Goal: Task Accomplishment & Management: Use online tool/utility

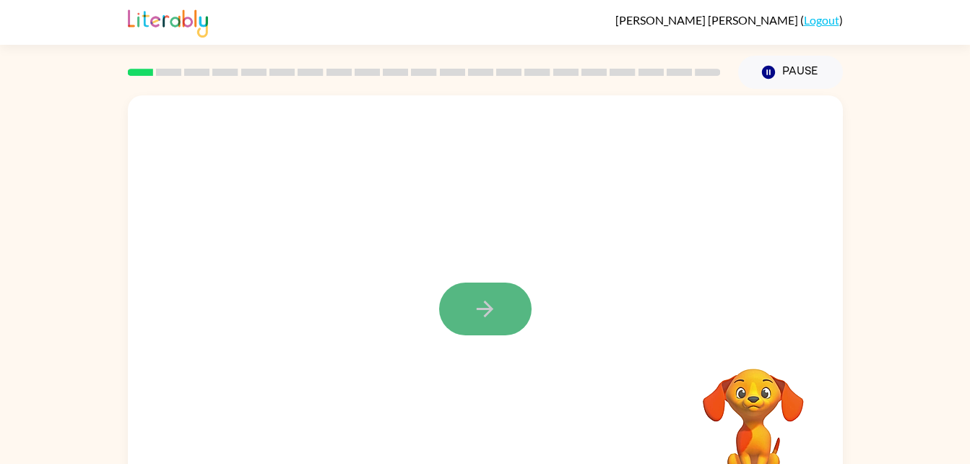
click at [478, 316] on icon "button" at bounding box center [484, 308] width 25 height 25
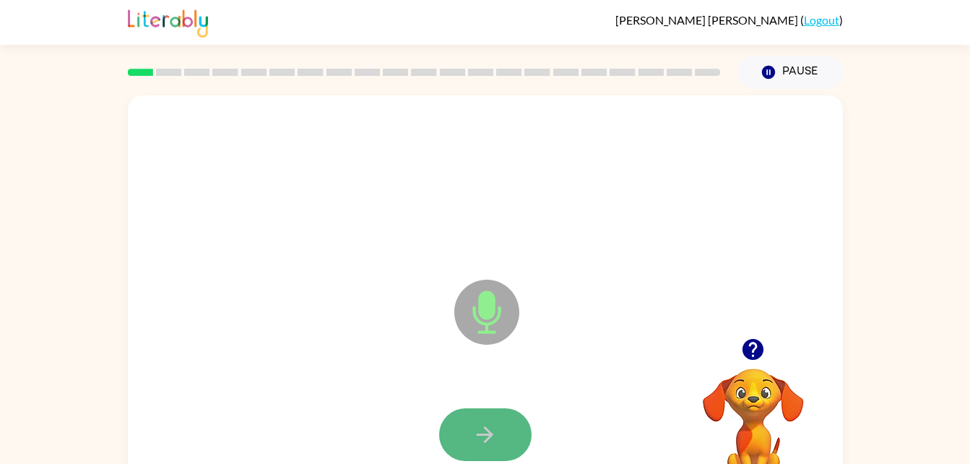
click at [490, 419] on button "button" at bounding box center [485, 434] width 92 height 53
drag, startPoint x: 490, startPoint y: 419, endPoint x: 494, endPoint y: 434, distance: 15.6
drag, startPoint x: 494, startPoint y: 434, endPoint x: 387, endPoint y: 290, distance: 179.7
click at [387, 290] on div "Microphone The Microphone is here when it is your turn to talk" at bounding box center [450, 276] width 617 height 52
click at [513, 442] on button "button" at bounding box center [485, 434] width 92 height 53
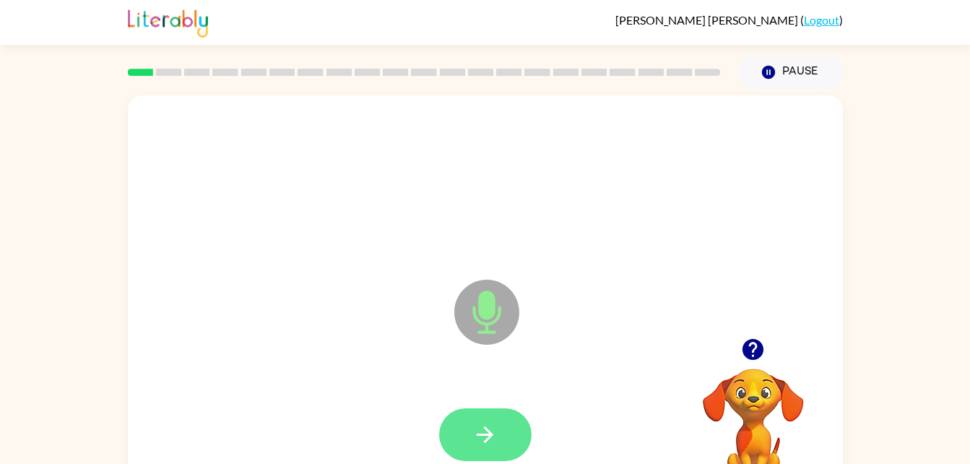
click at [493, 430] on icon "button" at bounding box center [484, 434] width 25 height 25
click at [500, 432] on button "button" at bounding box center [485, 434] width 92 height 53
click at [503, 408] on button "button" at bounding box center [485, 434] width 92 height 53
click at [511, 429] on button "button" at bounding box center [485, 434] width 92 height 53
click at [503, 420] on button "button" at bounding box center [485, 434] width 92 height 53
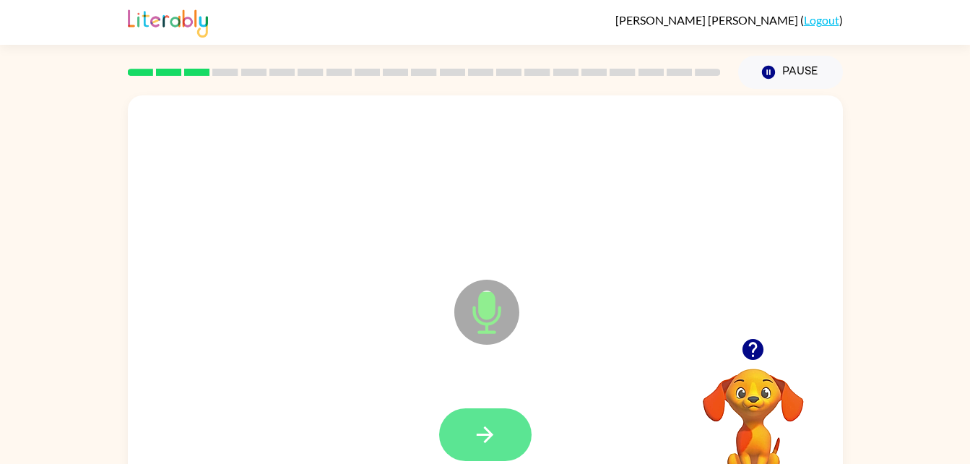
click at [491, 440] on icon "button" at bounding box center [484, 434] width 25 height 25
click at [518, 424] on button "button" at bounding box center [485, 434] width 92 height 53
click at [483, 414] on button "button" at bounding box center [485, 434] width 92 height 53
click at [485, 438] on icon "button" at bounding box center [484, 434] width 25 height 25
click at [511, 420] on button "button" at bounding box center [485, 434] width 92 height 53
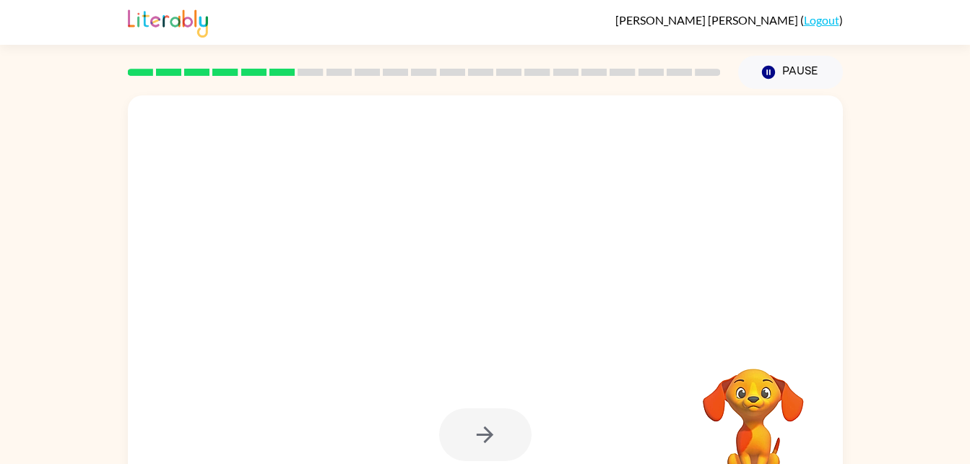
click at [740, 384] on video "Your browser must support playing .mp4 files to use Literably. Please try using…" at bounding box center [753, 418] width 144 height 144
click at [480, 428] on div at bounding box center [485, 434] width 92 height 53
click at [709, 400] on video "Your browser must support playing .mp4 files to use Literably. Please try using…" at bounding box center [753, 418] width 144 height 144
click at [542, 261] on div at bounding box center [450, 276] width 617 height 52
click at [798, 72] on button "Pause Pause" at bounding box center [790, 72] width 105 height 33
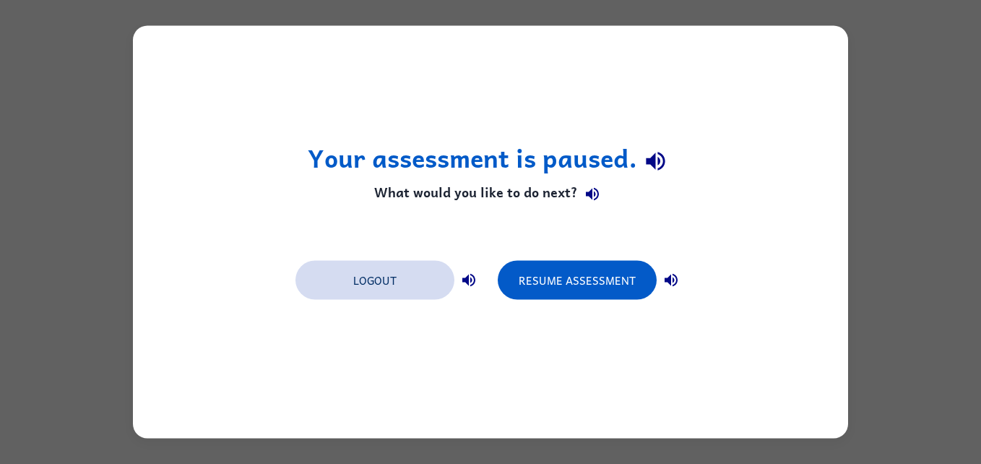
click at [402, 275] on button "Logout" at bounding box center [374, 280] width 159 height 39
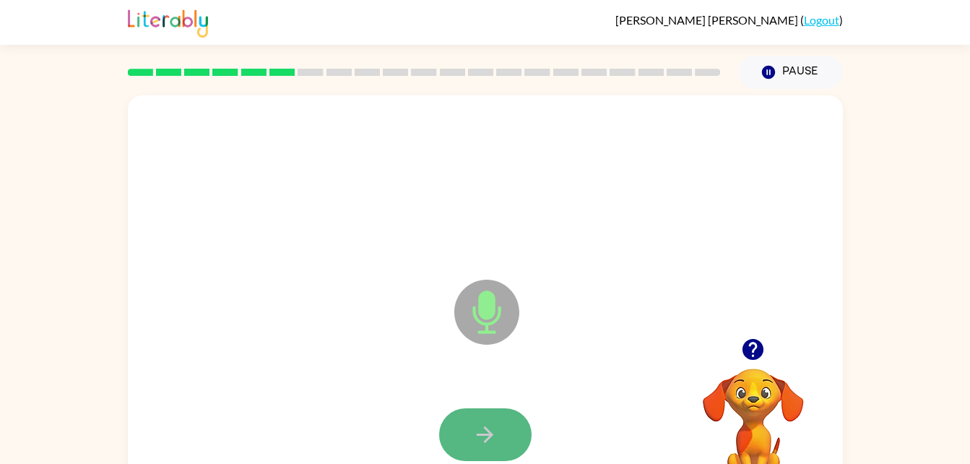
click at [492, 422] on icon "button" at bounding box center [484, 434] width 25 height 25
click at [769, 385] on video "Your browser must support playing .mp4 files to use Literably. Please try using…" at bounding box center [753, 418] width 144 height 144
drag, startPoint x: 769, startPoint y: 385, endPoint x: 559, endPoint y: 328, distance: 217.8
click at [559, 328] on div "Microphone The Microphone is here when it is your turn to talk Your browser mus…" at bounding box center [485, 301] width 715 height 412
click at [500, 430] on button "button" at bounding box center [485, 434] width 92 height 53
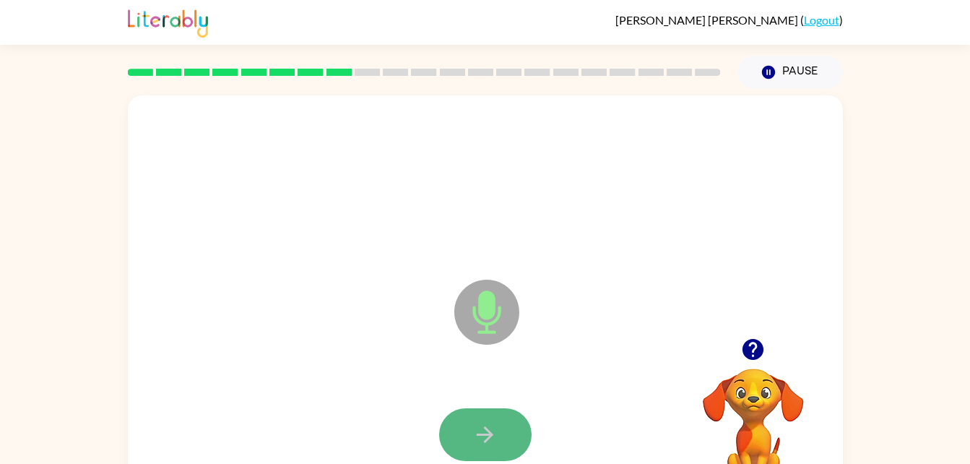
click at [483, 423] on icon "button" at bounding box center [484, 434] width 25 height 25
click at [501, 441] on button "button" at bounding box center [485, 434] width 92 height 53
click at [501, 438] on button "button" at bounding box center [485, 434] width 92 height 53
click at [509, 431] on button "button" at bounding box center [485, 434] width 92 height 53
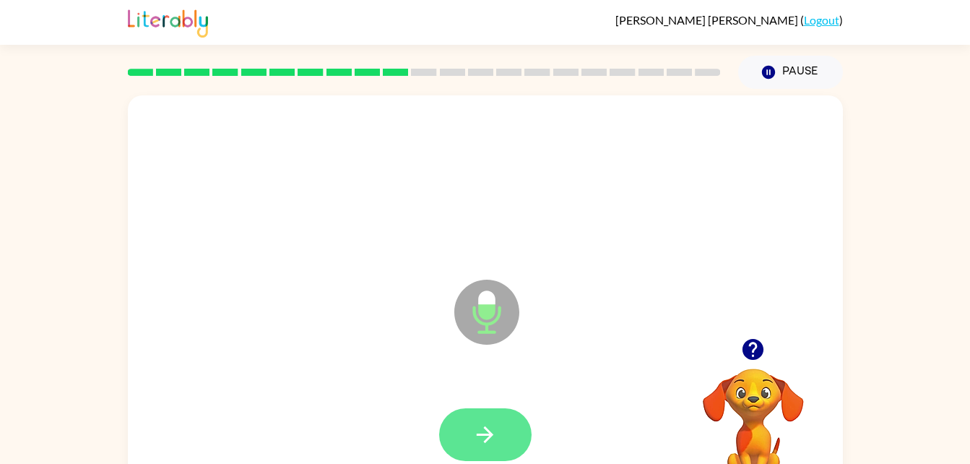
click at [503, 429] on button "button" at bounding box center [485, 434] width 92 height 53
click at [507, 419] on button "button" at bounding box center [485, 434] width 92 height 53
click at [488, 432] on icon "button" at bounding box center [485, 434] width 17 height 17
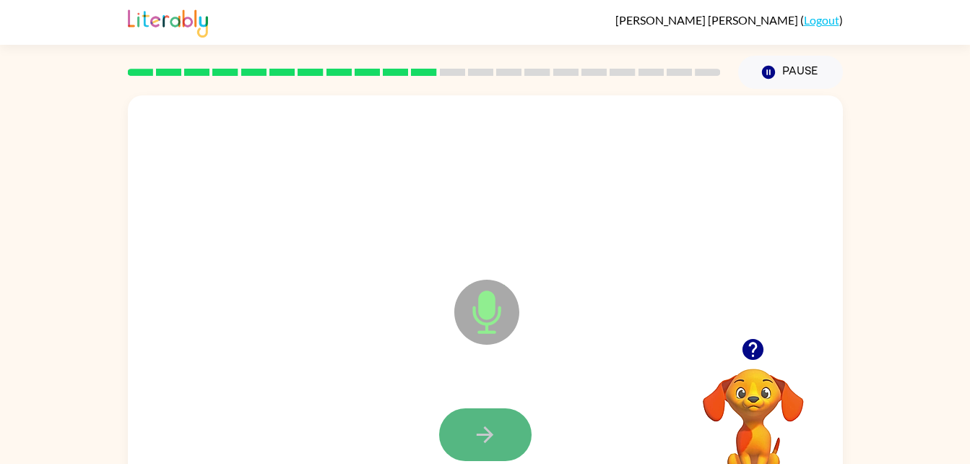
click at [501, 430] on button "button" at bounding box center [485, 434] width 92 height 53
click at [501, 428] on button "button" at bounding box center [485, 434] width 92 height 53
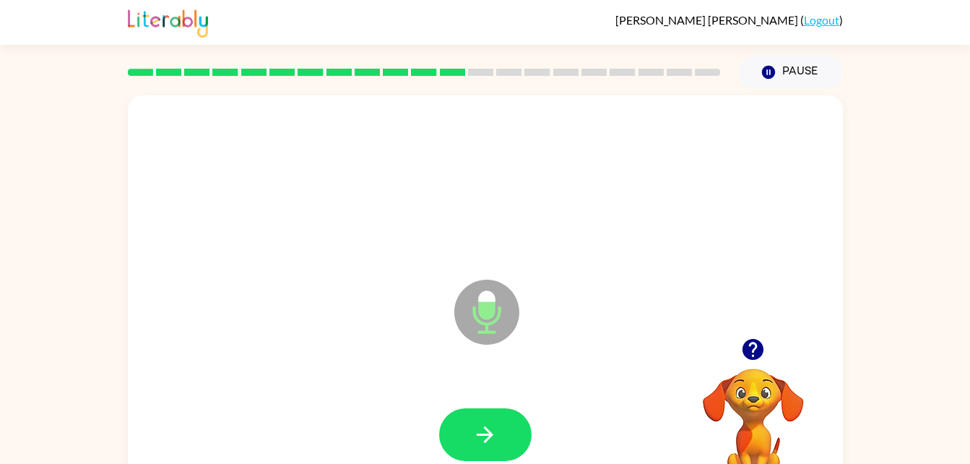
drag, startPoint x: 516, startPoint y: 430, endPoint x: 836, endPoint y: 226, distance: 378.7
click at [836, 226] on div "Microphone The Microphone is here when it is your turn to talk" at bounding box center [485, 301] width 715 height 412
click at [474, 433] on icon "button" at bounding box center [484, 434] width 25 height 25
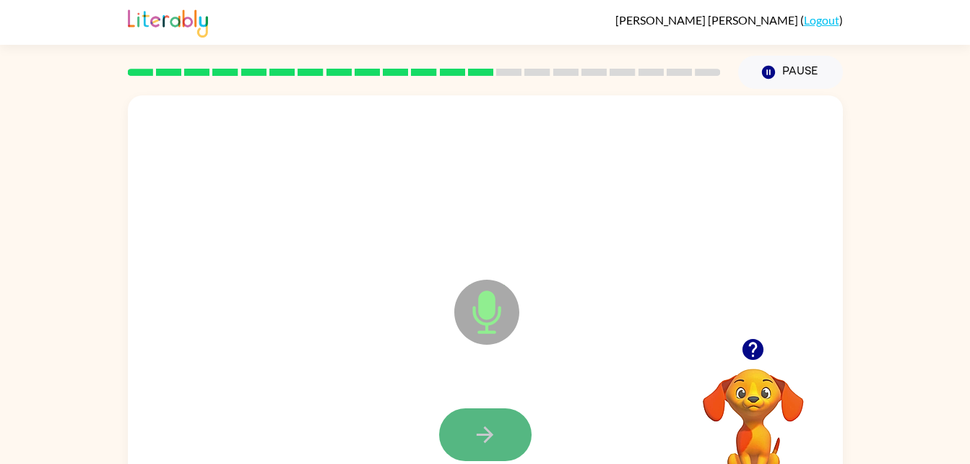
click at [493, 437] on icon "button" at bounding box center [484, 434] width 25 height 25
click at [506, 428] on button "button" at bounding box center [485, 434] width 92 height 53
click at [488, 428] on icon "button" at bounding box center [484, 434] width 25 height 25
click at [508, 396] on div at bounding box center [485, 435] width 686 height 118
click at [503, 412] on button "button" at bounding box center [485, 434] width 92 height 53
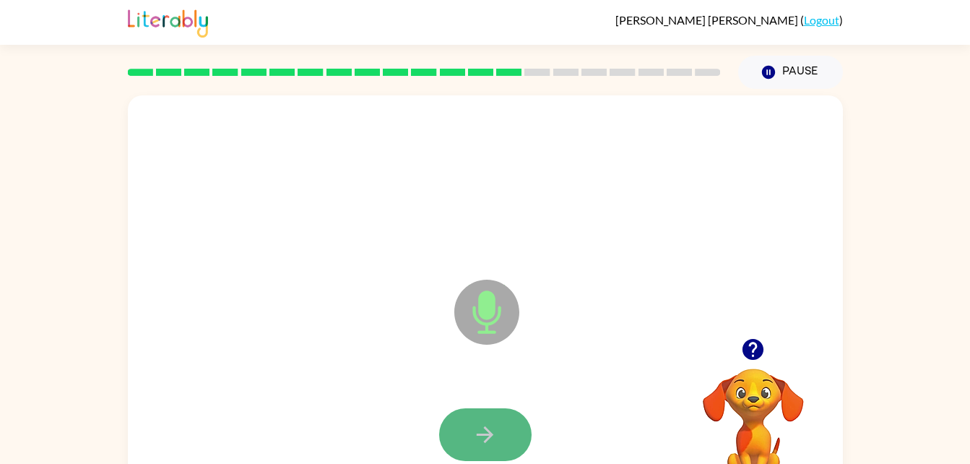
click at [506, 430] on button "button" at bounding box center [485, 434] width 92 height 53
click at [477, 418] on button "button" at bounding box center [485, 434] width 92 height 53
click at [480, 427] on icon "button" at bounding box center [484, 434] width 25 height 25
click at [506, 435] on button "button" at bounding box center [485, 434] width 92 height 53
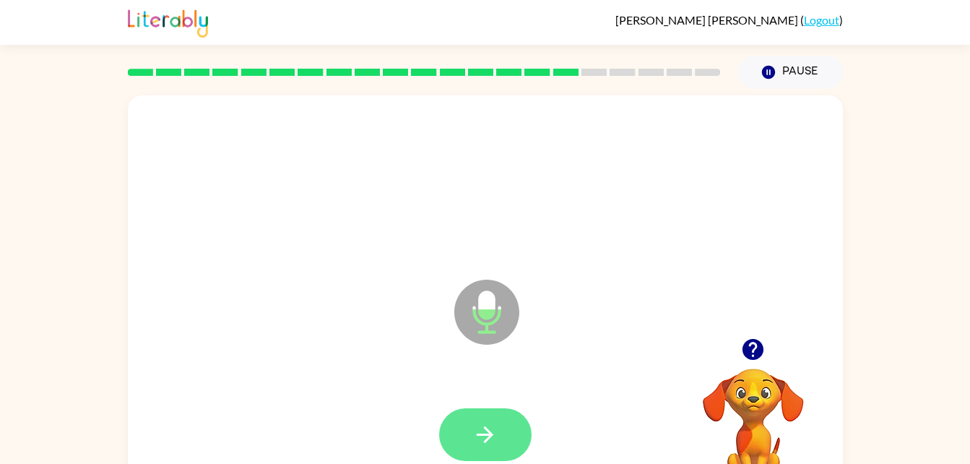
click at [509, 420] on button "button" at bounding box center [485, 434] width 92 height 53
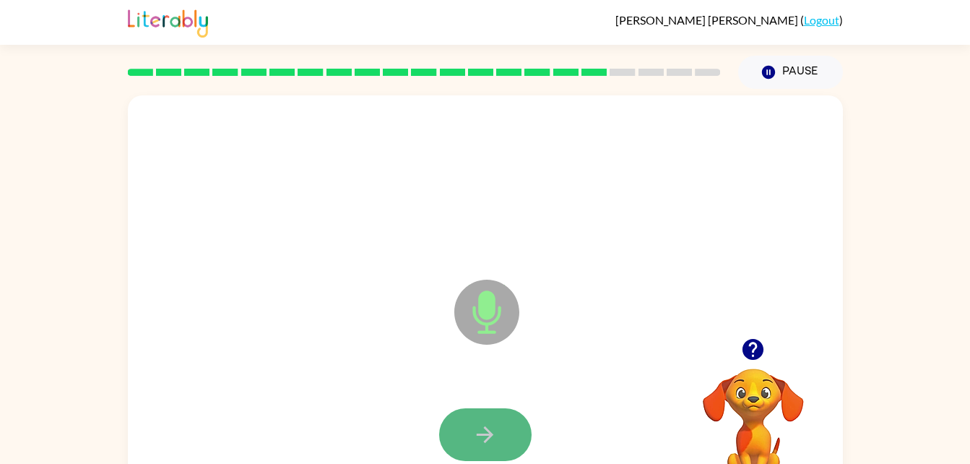
click at [492, 436] on icon "button" at bounding box center [484, 434] width 25 height 25
click at [485, 437] on icon "button" at bounding box center [484, 434] width 25 height 25
click at [506, 451] on button "button" at bounding box center [485, 434] width 92 height 53
click at [495, 429] on icon "button" at bounding box center [484, 434] width 25 height 25
click at [493, 399] on div at bounding box center [485, 435] width 686 height 118
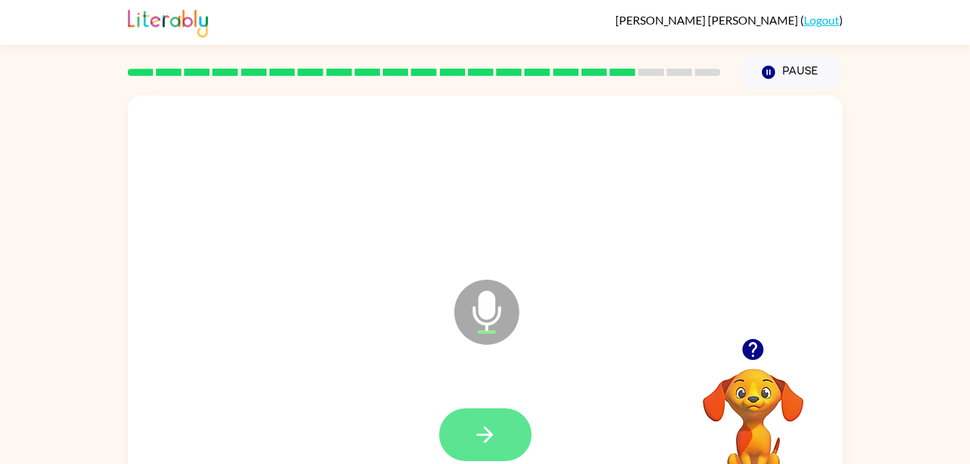
click at [481, 437] on icon "button" at bounding box center [484, 434] width 25 height 25
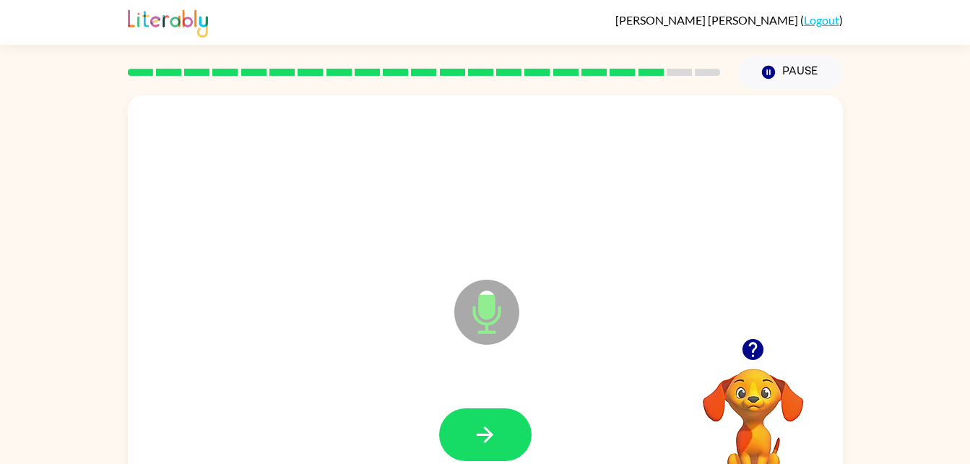
click at [486, 406] on div at bounding box center [485, 435] width 686 height 118
click at [489, 409] on button "button" at bounding box center [485, 434] width 92 height 53
click at [487, 433] on icon "button" at bounding box center [485, 434] width 17 height 17
click at [499, 435] on button "button" at bounding box center [485, 434] width 92 height 53
click at [503, 425] on button "button" at bounding box center [485, 434] width 92 height 53
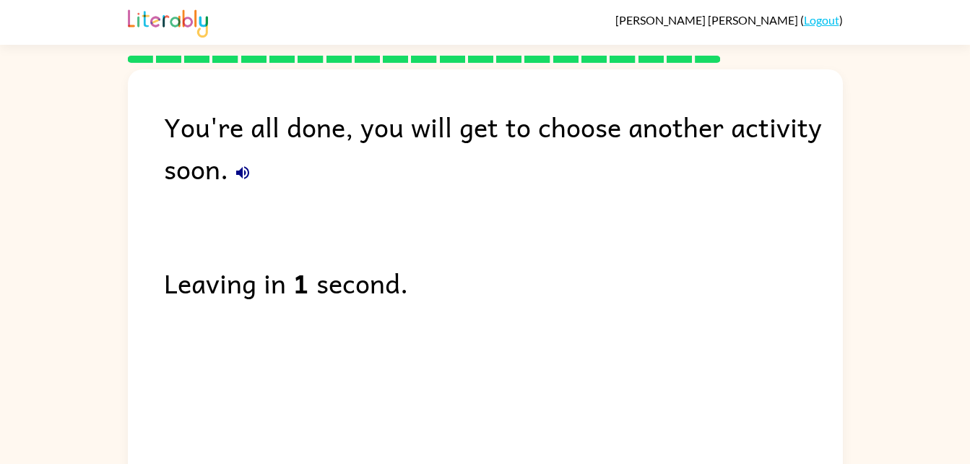
click at [234, 173] on icon "button" at bounding box center [242, 172] width 17 height 17
